Goal: Task Accomplishment & Management: Manage account settings

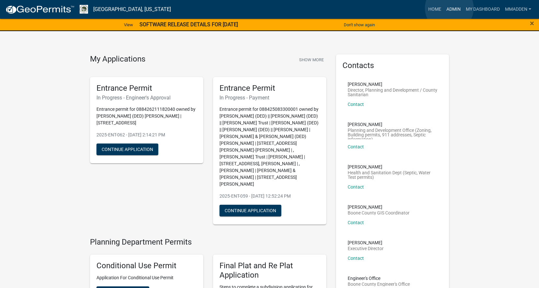
click at [449, 8] on link "Admin" at bounding box center [452, 9] width 19 height 12
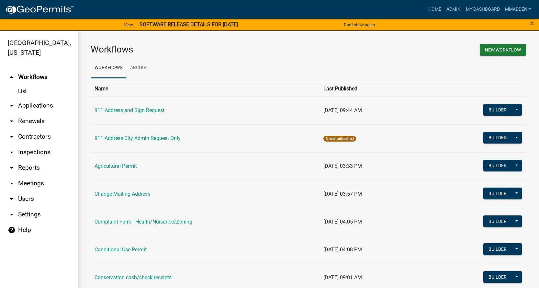
click at [24, 98] on link "arrow_drop_down Applications" at bounding box center [39, 106] width 78 height 16
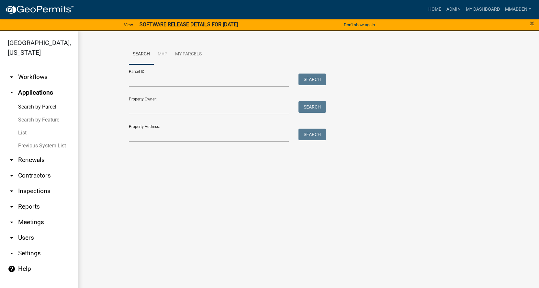
click at [25, 126] on link "List" at bounding box center [39, 132] width 78 height 13
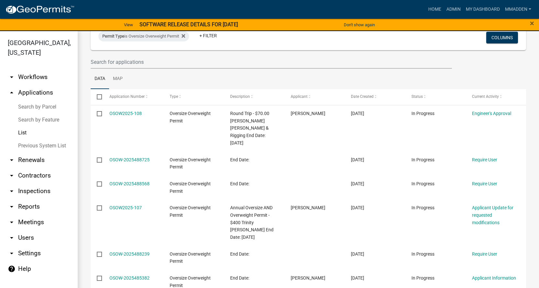
scroll to position [65, 0]
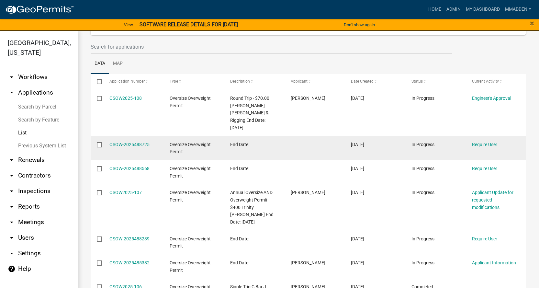
click at [98, 142] on input "checkbox" at bounding box center [99, 144] width 4 height 4
checkbox input "true"
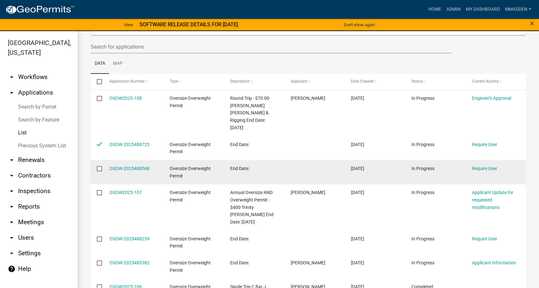
click at [100, 160] on datatable-body-cell at bounding box center [97, 172] width 12 height 24
click at [100, 166] on input "checkbox" at bounding box center [99, 168] width 4 height 4
checkbox input "true"
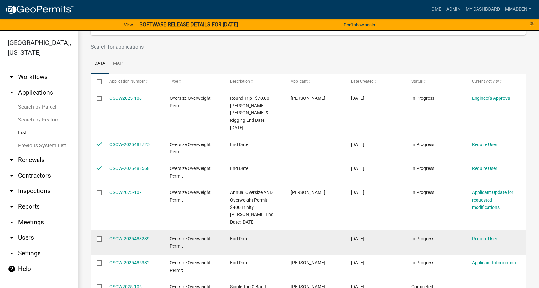
click at [97, 236] on input "checkbox" at bounding box center [99, 238] width 4 height 4
checkbox input "true"
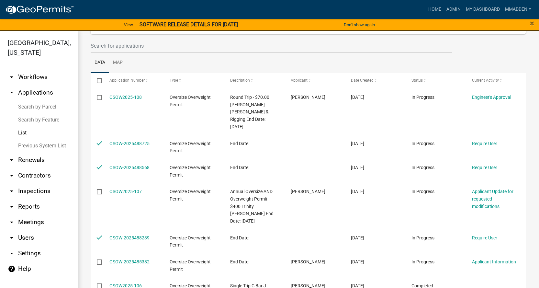
scroll to position [0, 0]
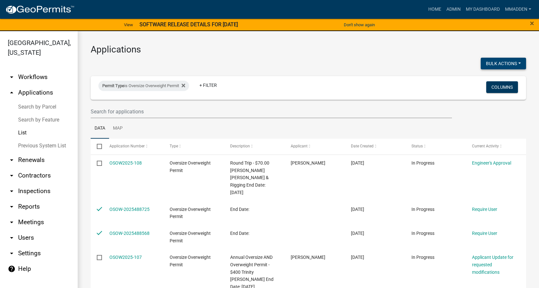
click at [506, 65] on button "Bulk Actions" at bounding box center [502, 64] width 45 height 12
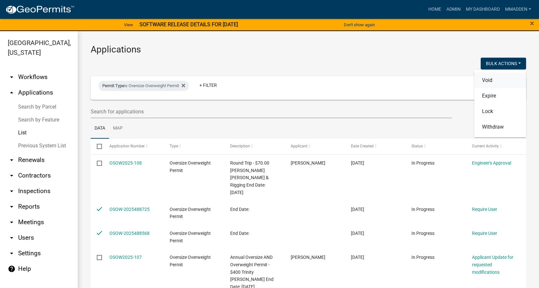
click at [487, 81] on button "Void" at bounding box center [500, 80] width 52 height 16
checkbox input "false"
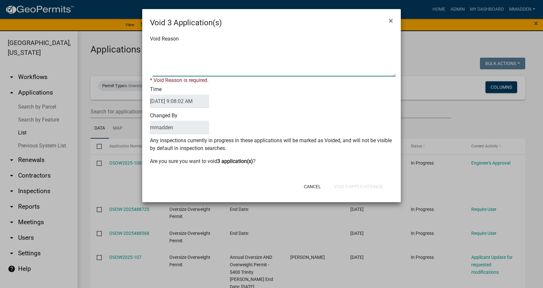
click at [172, 66] on textarea "Void Reason" at bounding box center [274, 60] width 243 height 32
click at [384, 20] on div "Void 3 Application(s) ×" at bounding box center [271, 18] width 259 height 19
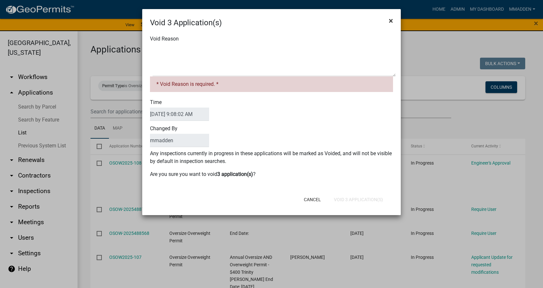
click at [398, 21] on button "×" at bounding box center [391, 21] width 15 height 18
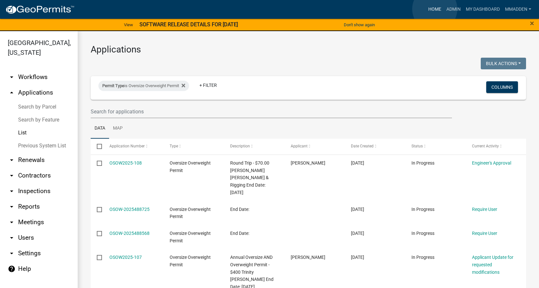
click at [434, 9] on link "Home" at bounding box center [434, 9] width 18 height 12
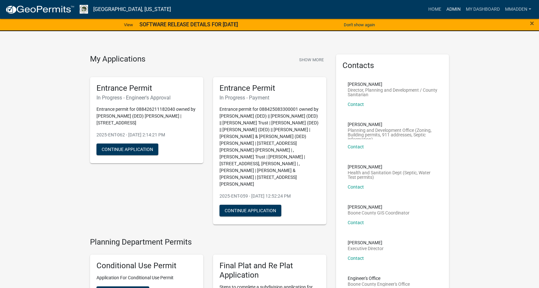
click at [458, 11] on link "Admin" at bounding box center [452, 9] width 19 height 12
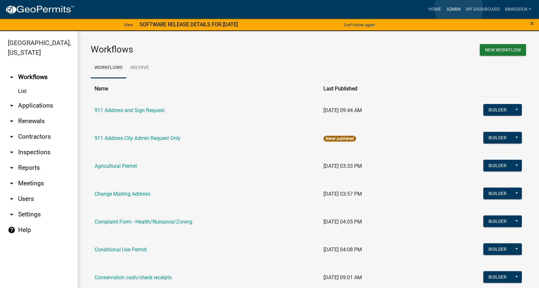
click at [458, 8] on link "Admin" at bounding box center [452, 9] width 19 height 12
click at [435, 10] on link "Home" at bounding box center [434, 9] width 18 height 12
